Goal: Navigation & Orientation: Understand site structure

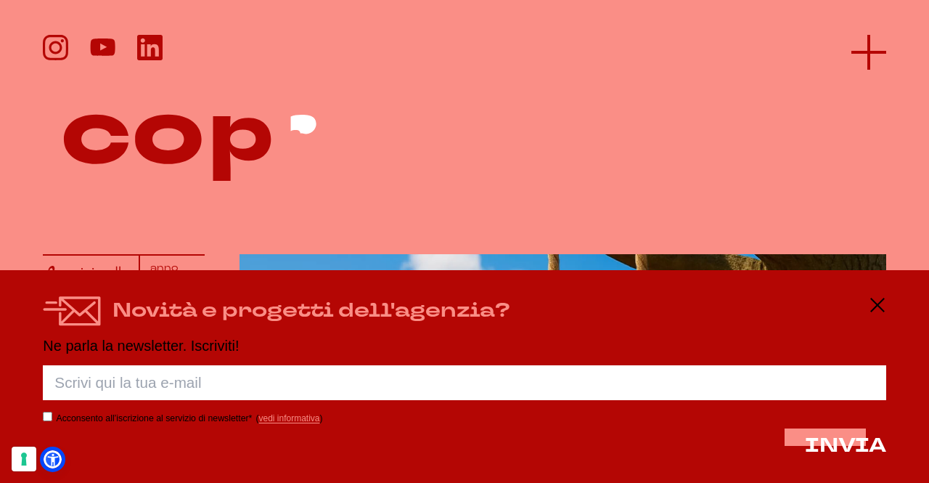
click at [877, 44] on icon at bounding box center [868, 52] width 35 height 35
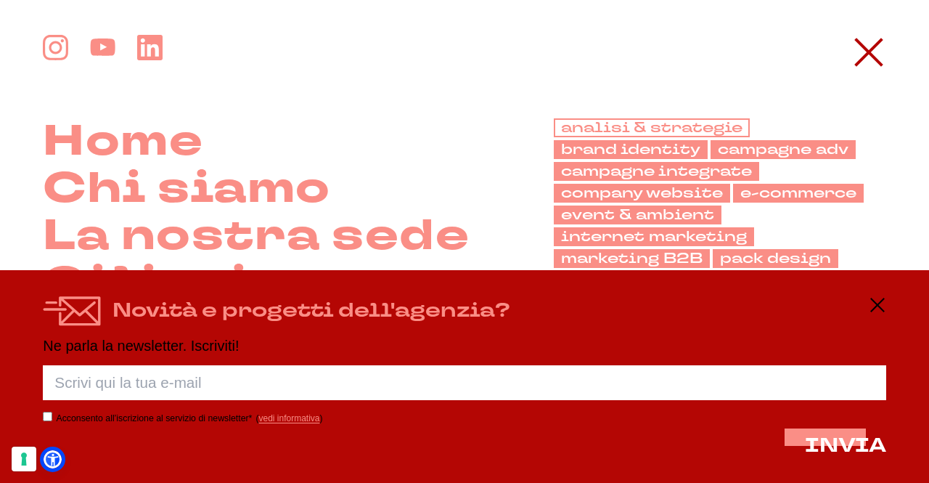
click at [679, 127] on link "analisi & strategie" at bounding box center [652, 127] width 196 height 19
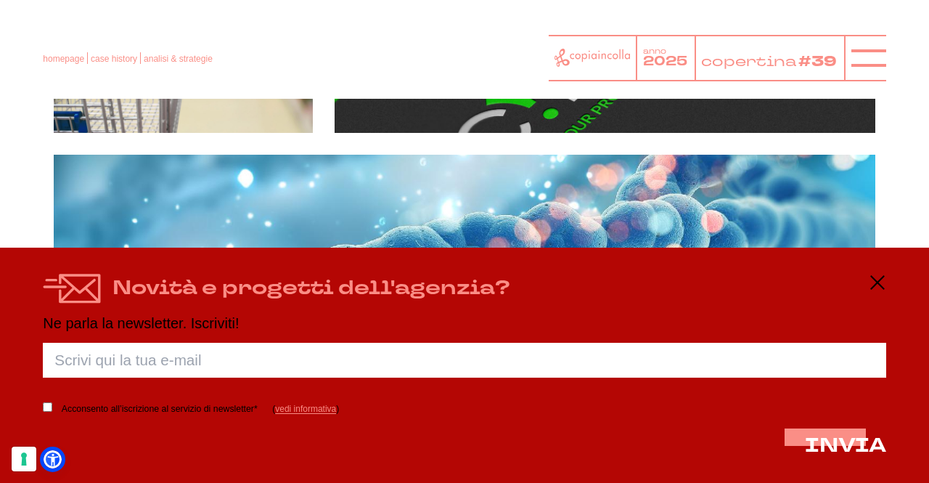
scroll to position [4074, 0]
click at [877, 284] on icon at bounding box center [877, 282] width 17 height 17
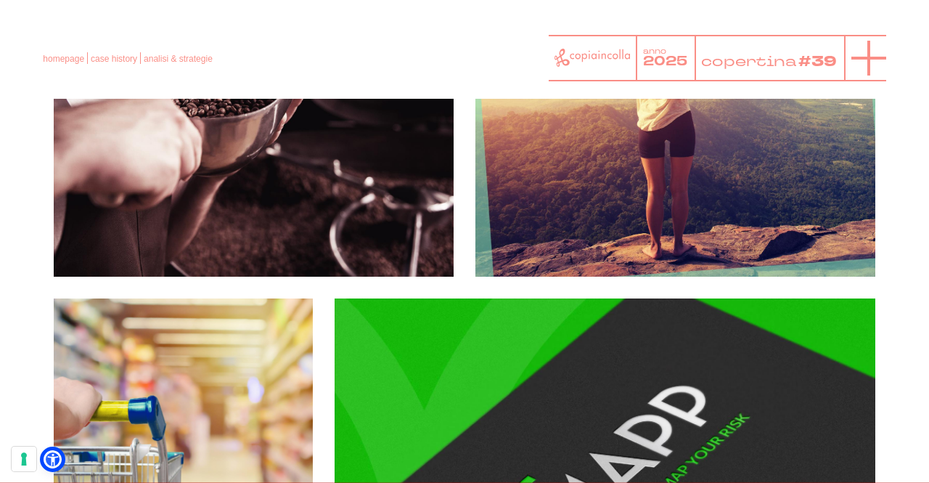
click at [869, 53] on line at bounding box center [869, 58] width 0 height 35
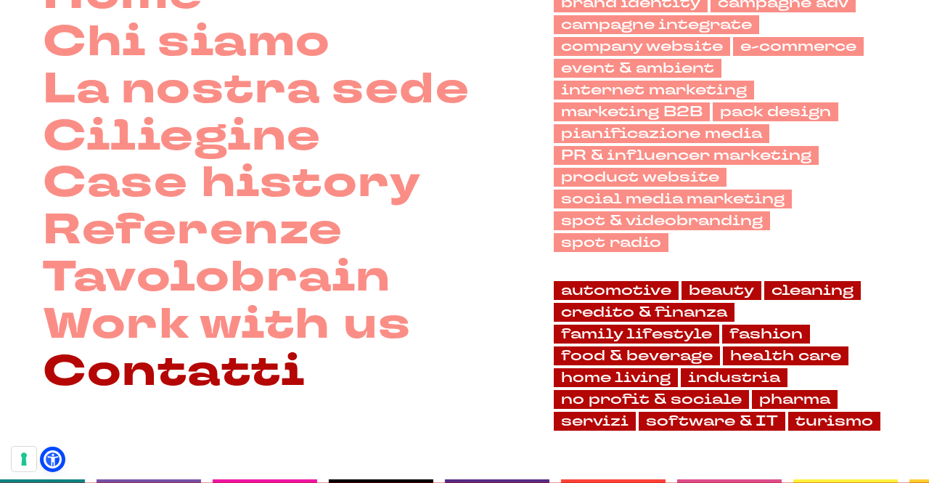
scroll to position [73, 0]
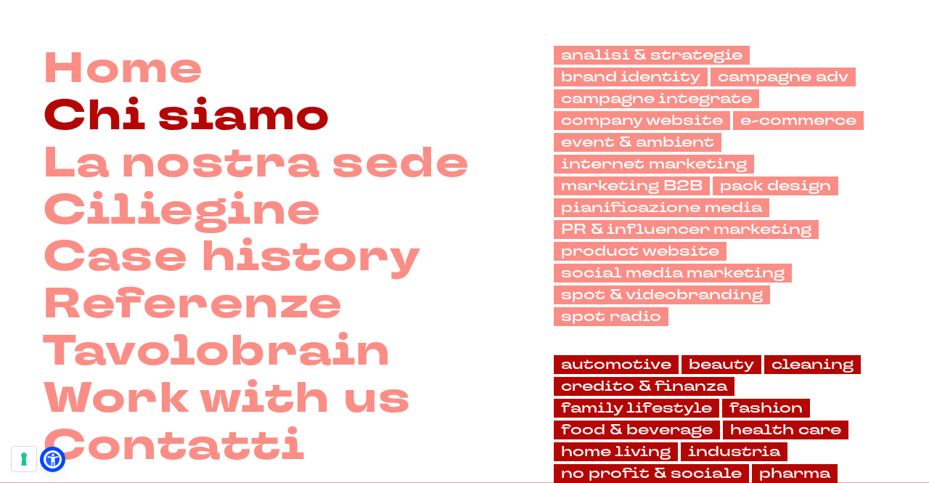
click at [222, 115] on link "Chi siamo" at bounding box center [186, 116] width 287 height 47
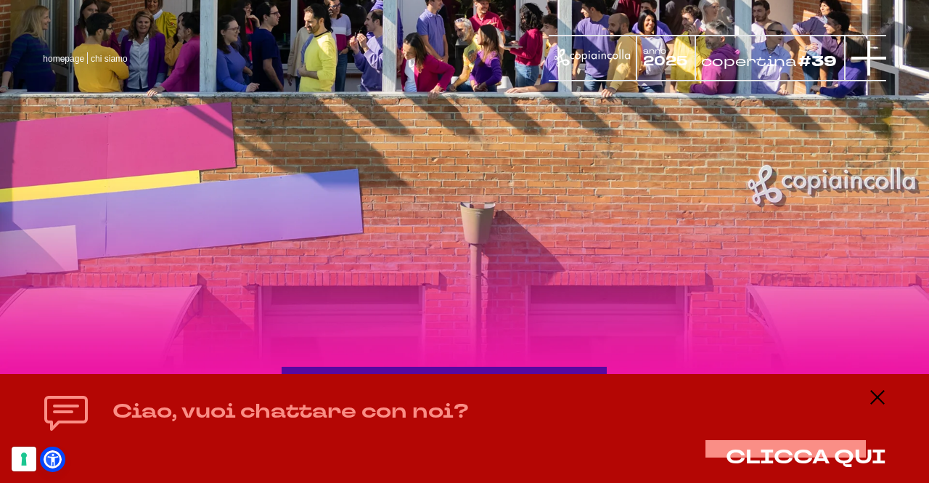
scroll to position [1782, 0]
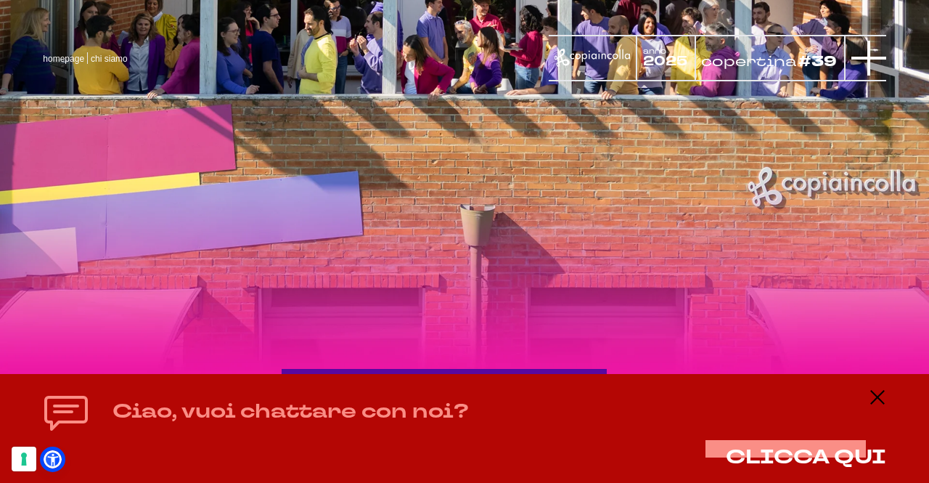
click at [869, 52] on line at bounding box center [869, 58] width 0 height 35
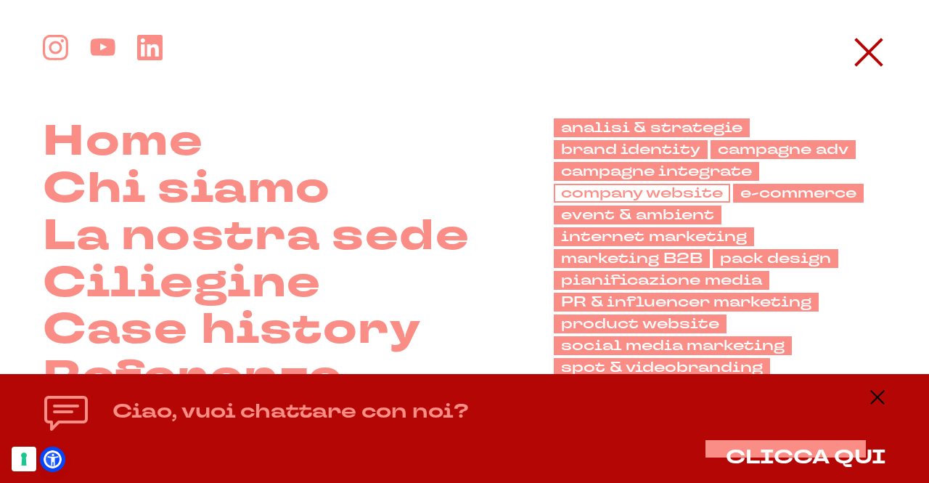
click at [629, 195] on link "company website" at bounding box center [642, 193] width 176 height 19
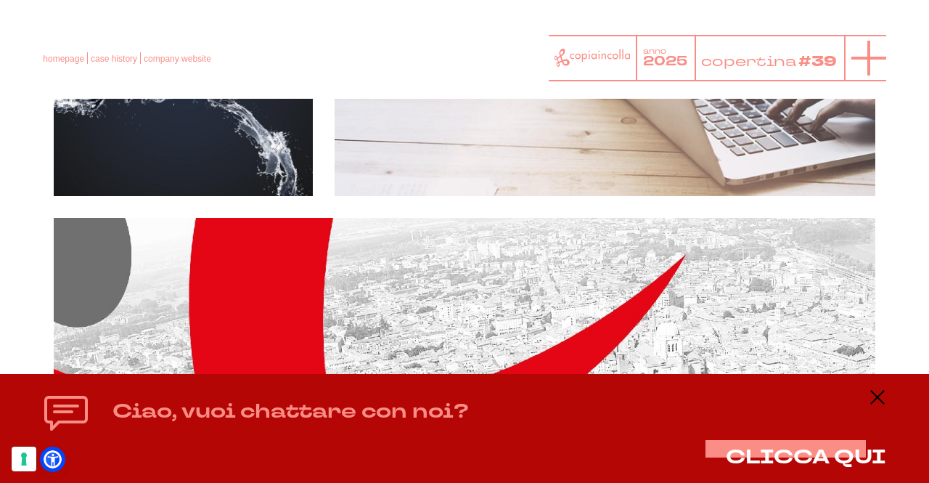
scroll to position [2540, 0]
click at [867, 58] on line at bounding box center [868, 58] width 35 height 0
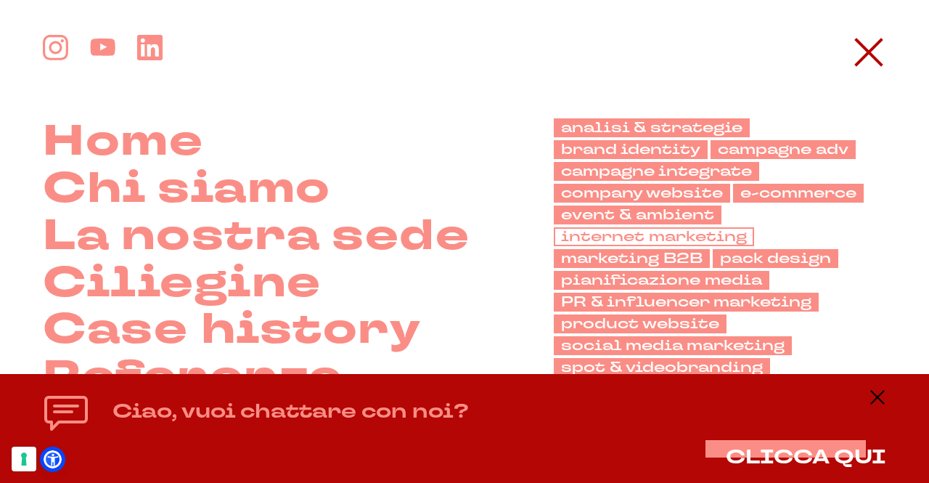
click at [646, 231] on link "internet marketing" at bounding box center [654, 236] width 200 height 19
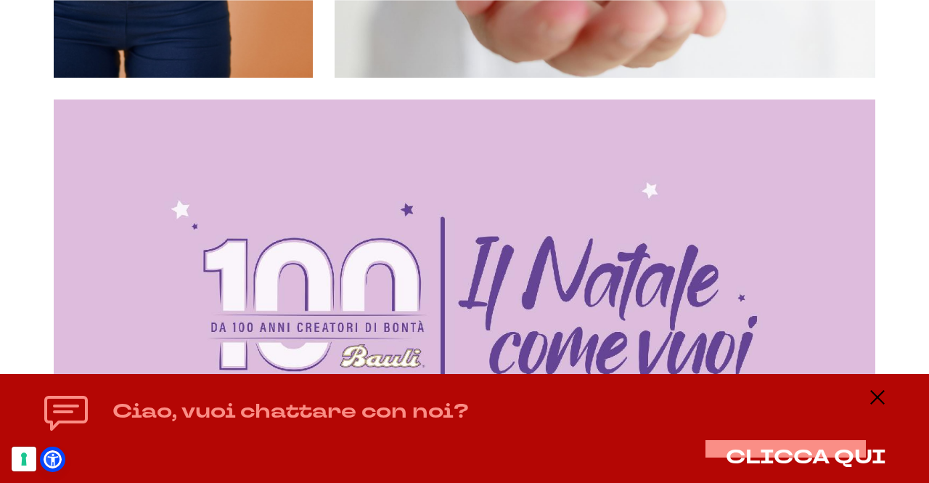
scroll to position [1234, 0]
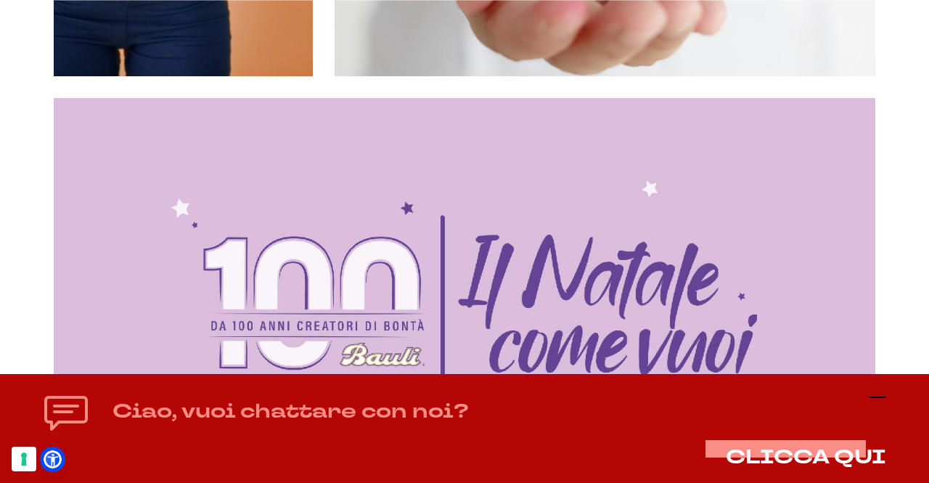
click at [873, 395] on icon at bounding box center [877, 396] width 17 height 17
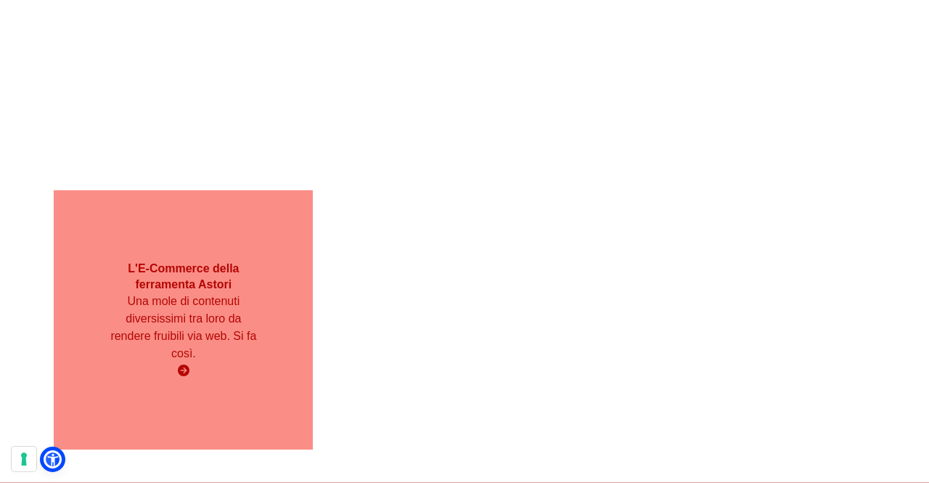
scroll to position [4427, 0]
